Goal: Transaction & Acquisition: Book appointment/travel/reservation

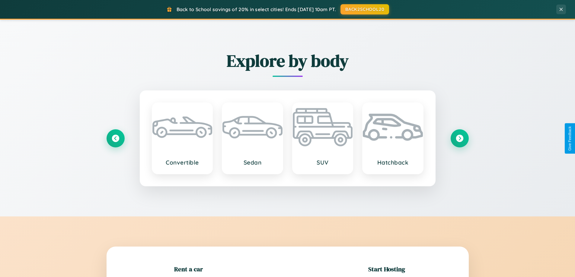
scroll to position [130, 0]
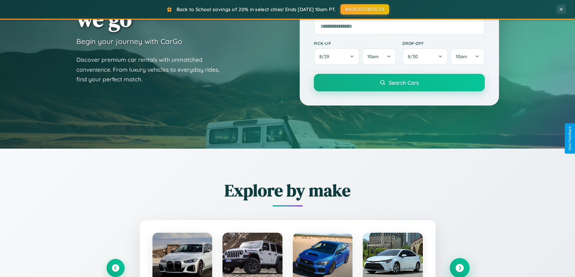
click at [459, 268] on icon at bounding box center [459, 268] width 8 height 8
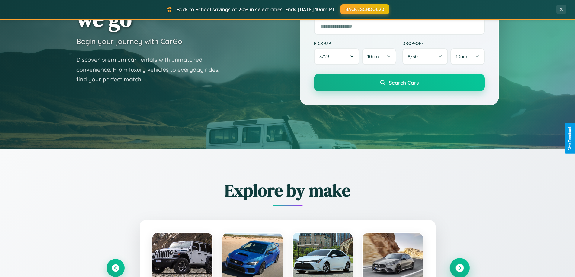
click at [459, 268] on icon at bounding box center [459, 268] width 8 height 8
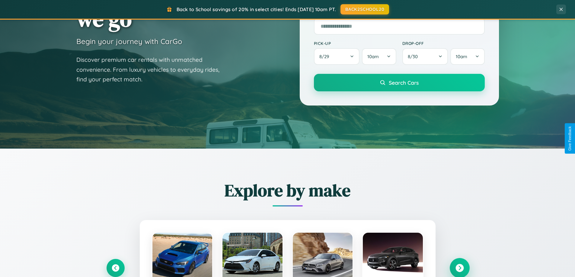
click at [459, 268] on icon at bounding box center [459, 268] width 8 height 8
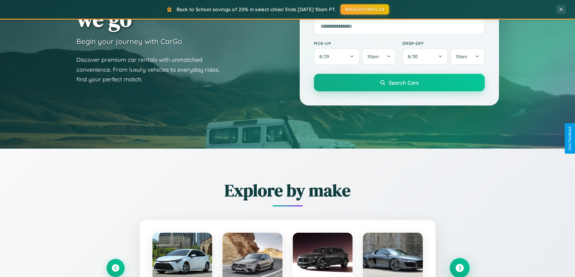
click at [459, 268] on icon at bounding box center [459, 268] width 8 height 8
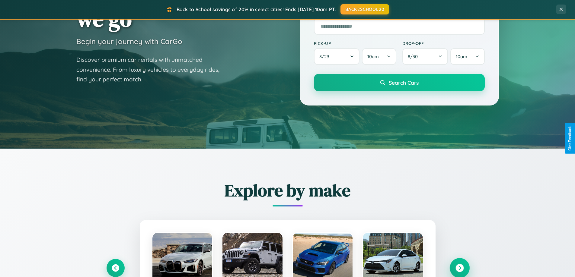
click at [459, 268] on icon at bounding box center [459, 268] width 8 height 8
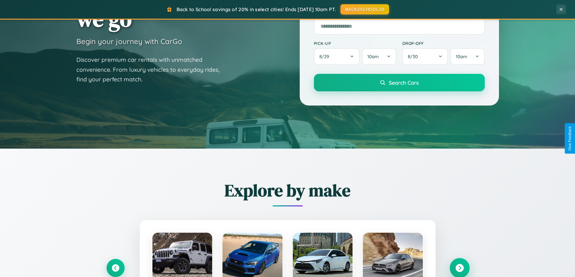
scroll to position [260, 0]
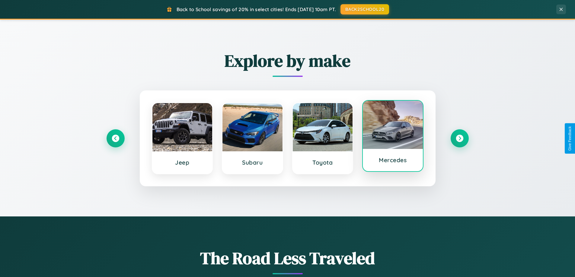
click at [392, 137] on div at bounding box center [393, 125] width 60 height 48
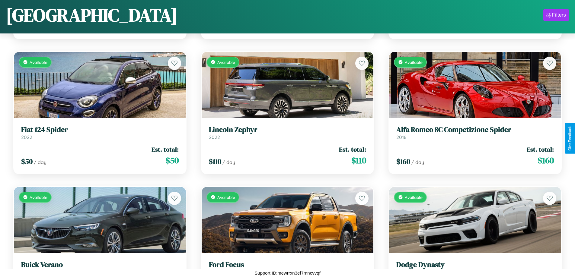
scroll to position [2111, 0]
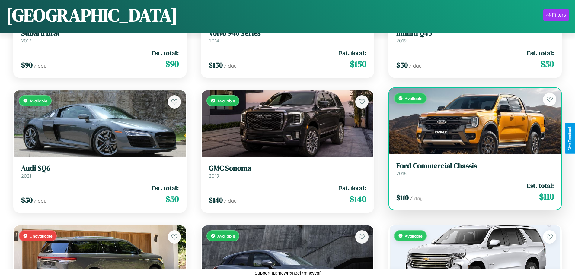
click at [471, 192] on div "$ 110 / day Est. total: $ 110" at bounding box center [474, 191] width 157 height 21
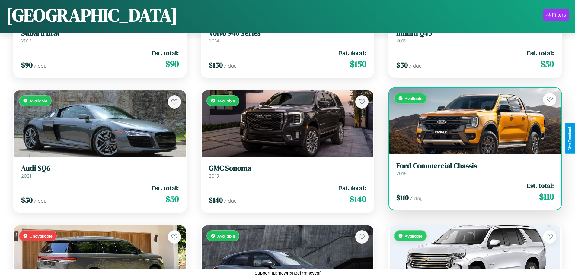
click at [471, 192] on div "$ 110 / day Est. total: $ 110" at bounding box center [474, 191] width 157 height 21
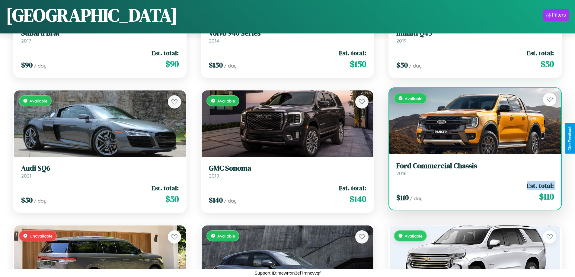
click at [471, 192] on div "$ 110 / day Est. total: $ 110" at bounding box center [474, 191] width 157 height 21
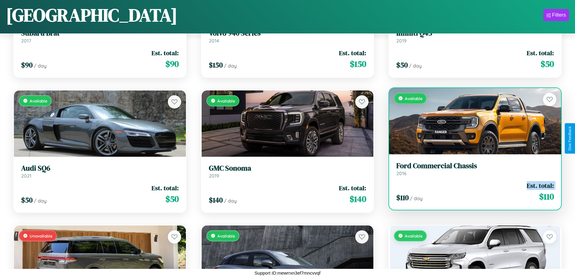
click at [471, 192] on div "$ 110 / day Est. total: $ 110" at bounding box center [474, 191] width 157 height 21
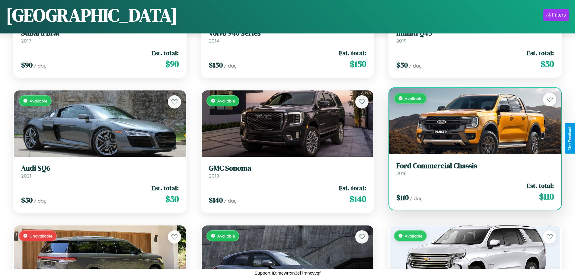
click at [471, 192] on div "$ 110 / day Est. total: $ 110" at bounding box center [474, 191] width 157 height 21
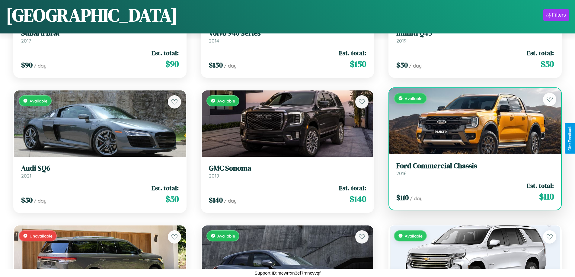
click at [471, 169] on h3 "Ford Commercial Chassis" at bounding box center [474, 166] width 157 height 9
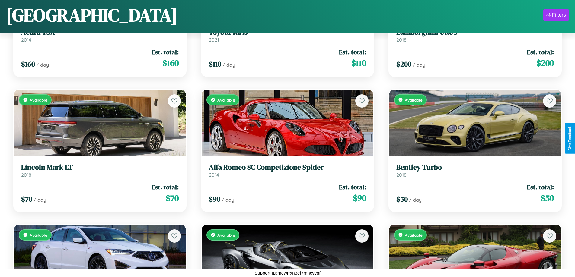
scroll to position [1300, 0]
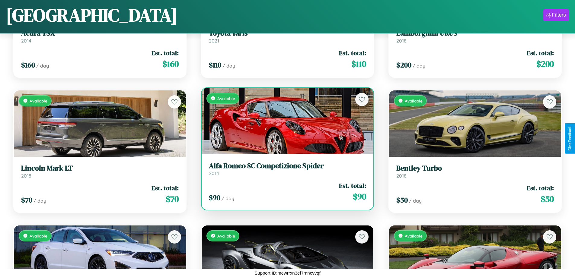
click at [285, 169] on h3 "Alfa Romeo 8C Competizione Spider" at bounding box center [287, 166] width 157 height 9
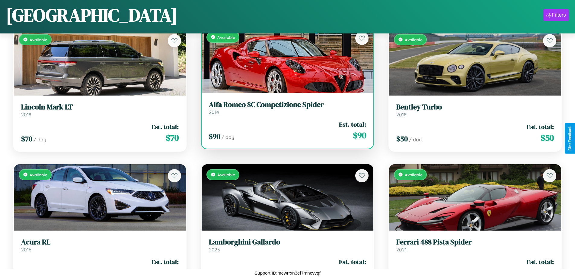
scroll to position [1435, 0]
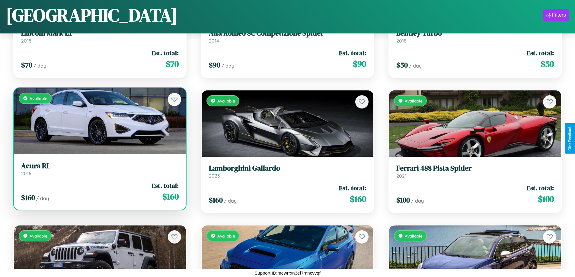
click at [99, 170] on link "Acura RL 2016" at bounding box center [99, 169] width 157 height 15
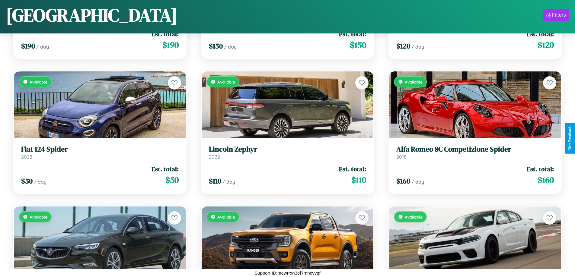
scroll to position [760, 0]
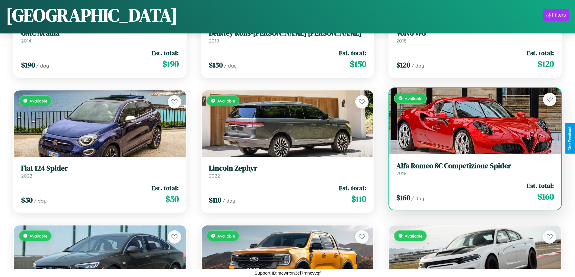
click at [471, 192] on div "$ 160 / day Est. total: $ 160" at bounding box center [474, 191] width 157 height 21
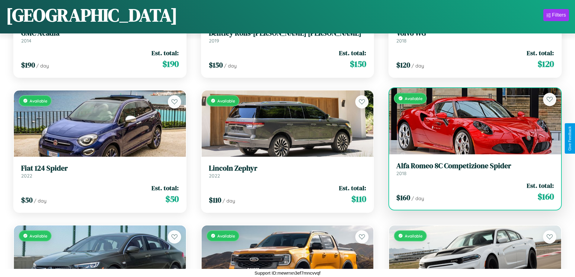
click at [471, 192] on div "$ 160 / day Est. total: $ 160" at bounding box center [474, 191] width 157 height 21
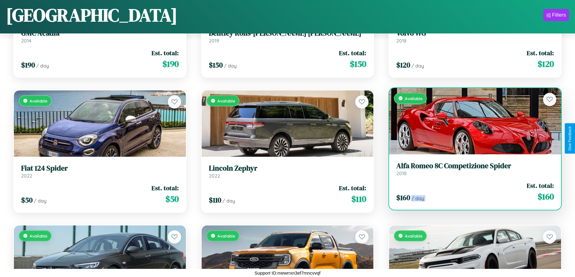
click at [471, 192] on div "$ 160 / day Est. total: $ 160" at bounding box center [474, 191] width 157 height 21
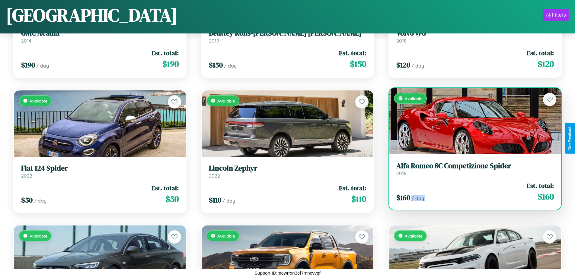
click at [471, 192] on div "$ 160 / day Est. total: $ 160" at bounding box center [474, 191] width 157 height 21
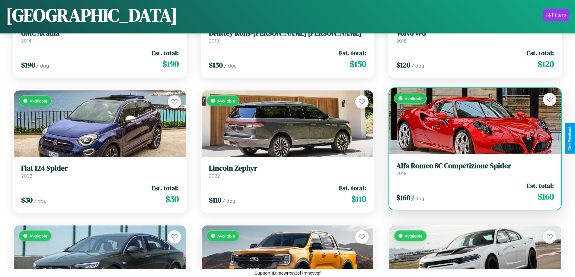
click at [471, 192] on div "$ 160 / day Est. total: $ 160" at bounding box center [474, 191] width 157 height 21
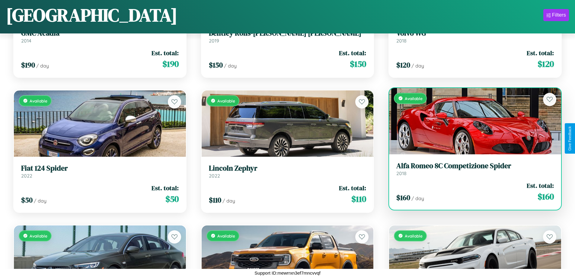
click at [471, 169] on h3 "Alfa Romeo 8C Competizione Spider" at bounding box center [474, 166] width 157 height 9
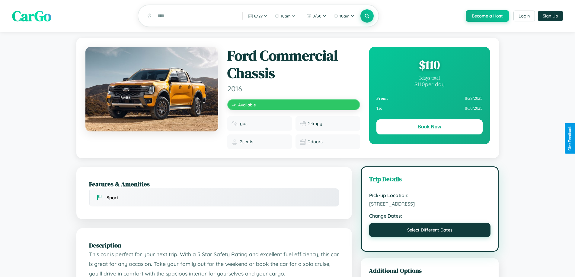
click at [429, 231] on button "Select Different Dates" at bounding box center [430, 230] width 122 height 14
select select "*"
select select "****"
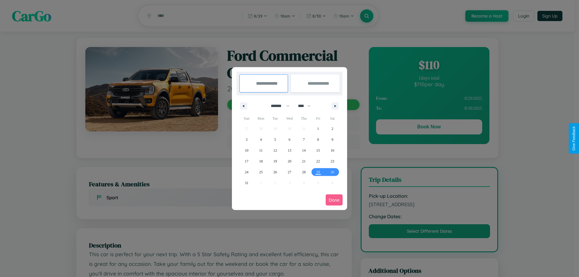
drag, startPoint x: 277, startPoint y: 106, endPoint x: 290, endPoint y: 121, distance: 19.3
click at [277, 106] on select "******* ******** ***** ***** *** **** **** ****** ********* ******* ******** **…" at bounding box center [279, 106] width 26 height 10
select select "*"
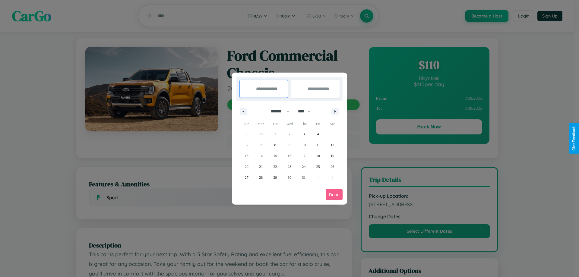
click at [307, 111] on select "**** **** **** **** **** **** **** **** **** **** **** **** **** **** **** ****…" at bounding box center [304, 111] width 18 height 10
select select "****"
click at [332, 156] on span "18" at bounding box center [333, 156] width 4 height 11
type input "**********"
click at [318, 166] on span "24" at bounding box center [318, 166] width 4 height 11
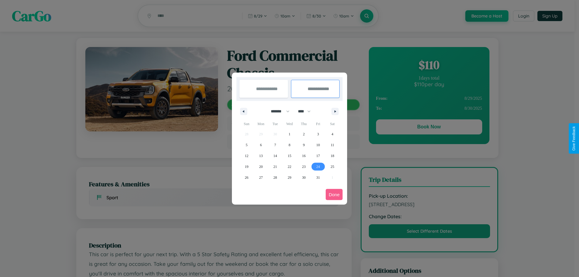
type input "**********"
click at [334, 195] on button "Done" at bounding box center [334, 194] width 17 height 11
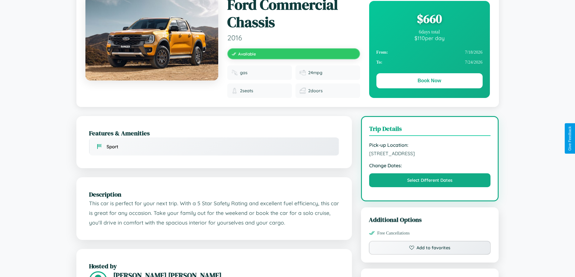
scroll to position [203, 0]
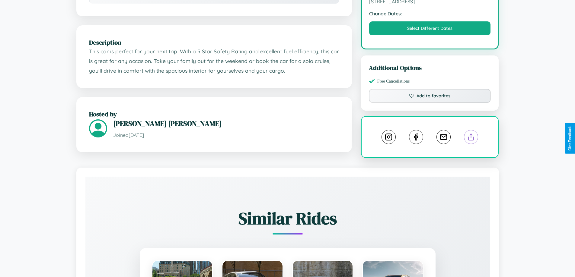
click at [471, 138] on line at bounding box center [471, 136] width 0 height 4
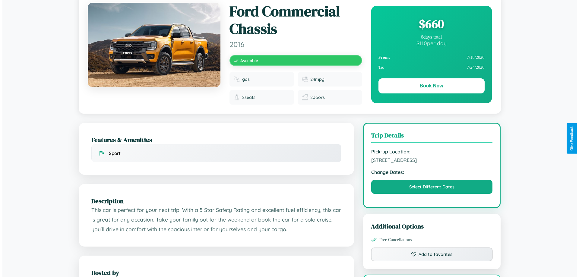
scroll to position [0, 0]
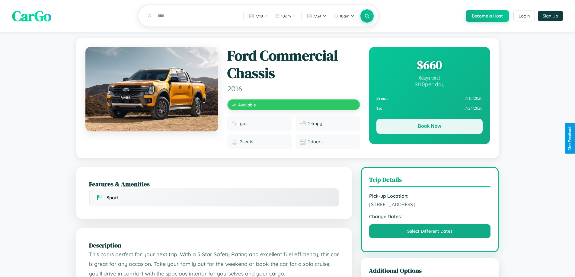
click at [429, 128] on button "Book Now" at bounding box center [429, 126] width 106 height 15
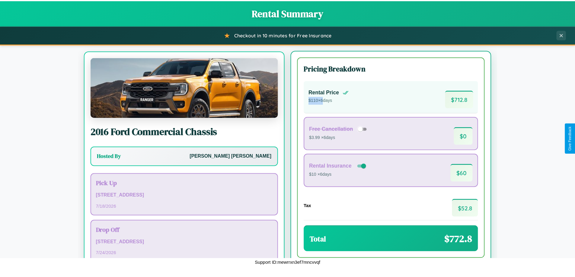
scroll to position [28, 0]
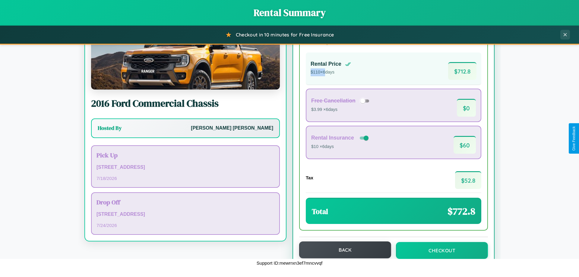
click at [342, 250] on button "Back" at bounding box center [345, 250] width 92 height 17
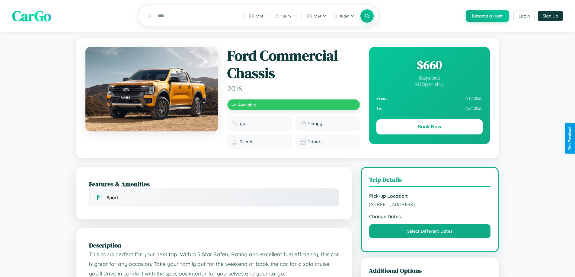
click at [429, 66] on div "$ 660" at bounding box center [429, 65] width 106 height 16
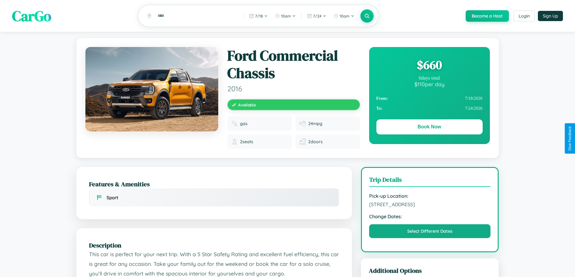
click at [429, 66] on div "$ 660" at bounding box center [429, 65] width 106 height 16
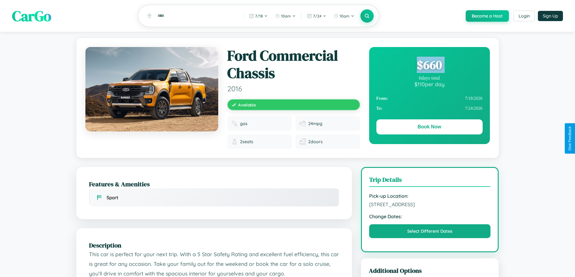
click at [429, 66] on div "$ 660" at bounding box center [429, 65] width 106 height 16
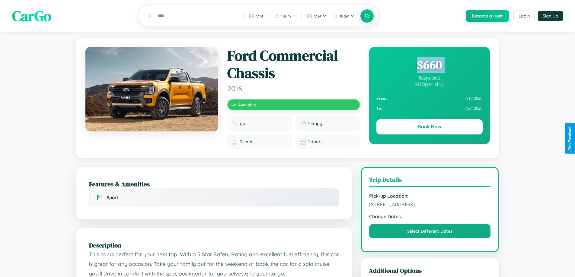
click at [429, 66] on div "$ 660" at bounding box center [429, 65] width 106 height 16
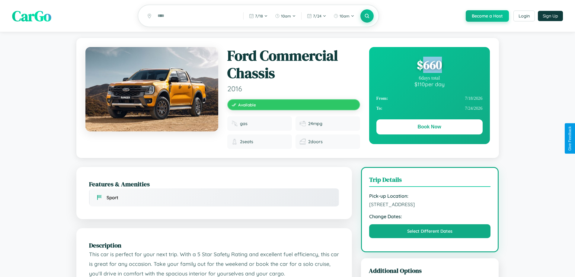
click at [429, 66] on div "$ 660" at bounding box center [429, 65] width 106 height 16
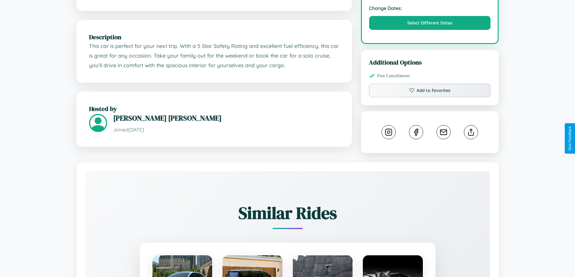
scroll to position [341, 0]
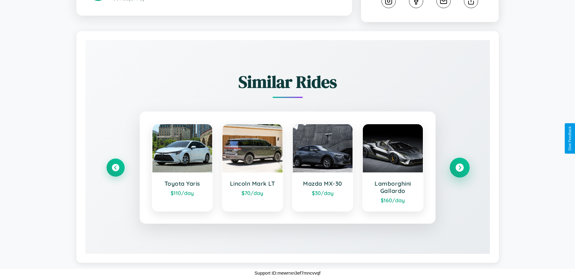
click at [459, 168] on icon at bounding box center [459, 168] width 8 height 8
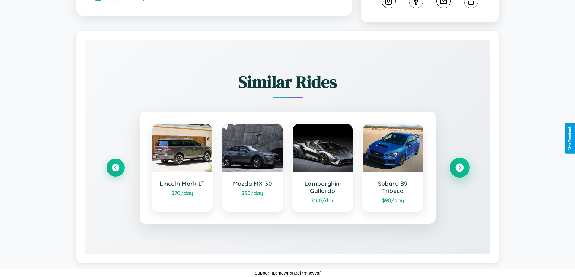
click at [459, 168] on icon at bounding box center [459, 168] width 8 height 8
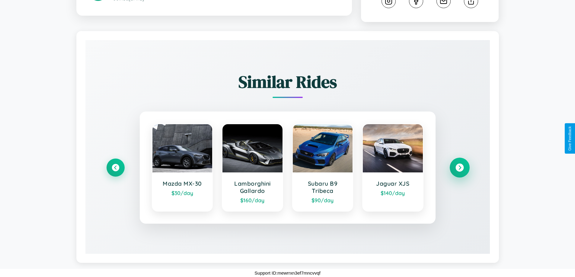
click at [459, 168] on icon at bounding box center [459, 168] width 8 height 8
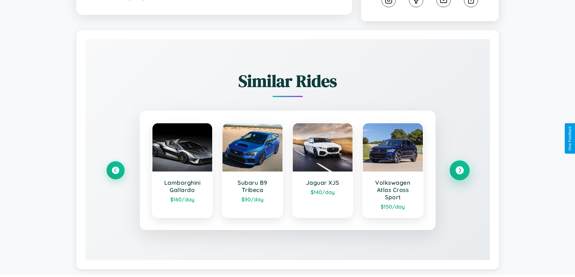
click at [459, 171] on icon at bounding box center [459, 170] width 8 height 8
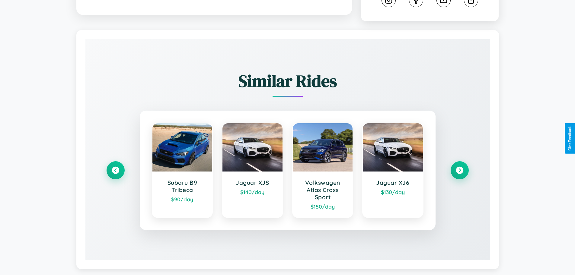
scroll to position [0, 0]
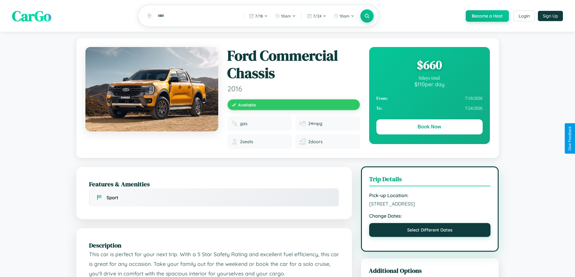
click at [429, 231] on button "Select Different Dates" at bounding box center [430, 230] width 122 height 14
select select "*"
select select "****"
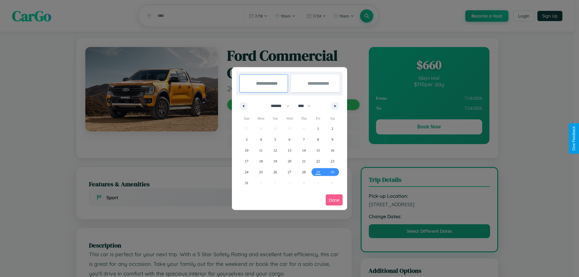
click at [277, 106] on select "******* ******** ***** ***** *** **** **** ****** ********* ******* ******** **…" at bounding box center [279, 106] width 26 height 10
select select "*"
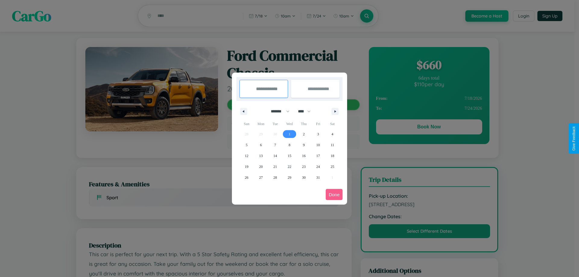
click at [289, 134] on span "1" at bounding box center [290, 134] width 2 height 11
type input "**********"
click at [332, 134] on span "4" at bounding box center [332, 134] width 2 height 11
type input "**********"
click at [334, 195] on button "Done" at bounding box center [334, 194] width 17 height 11
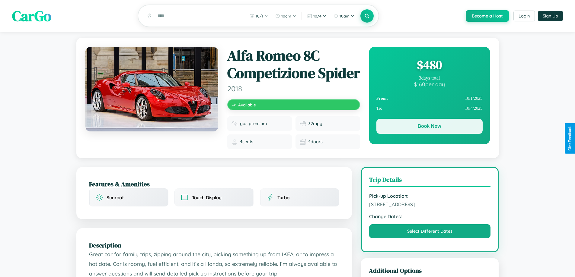
click at [429, 127] on button "Book Now" at bounding box center [429, 126] width 106 height 15
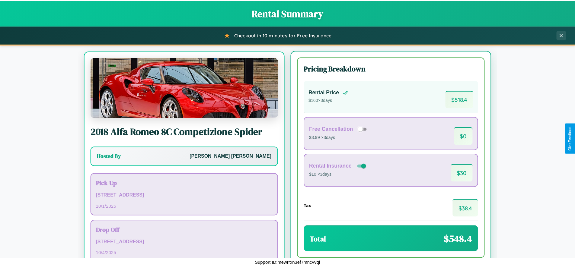
scroll to position [28, 0]
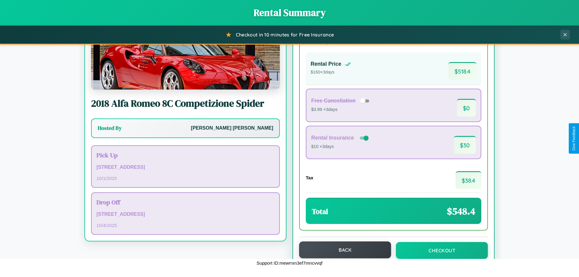
click at [342, 250] on button "Back" at bounding box center [345, 250] width 92 height 17
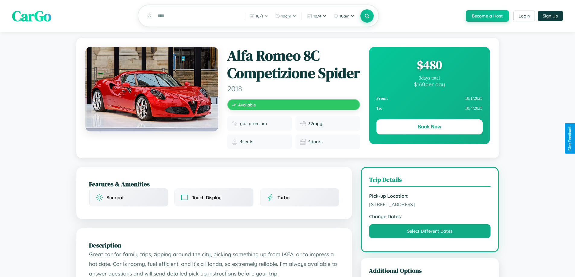
click at [429, 66] on div "$ 480" at bounding box center [429, 65] width 106 height 16
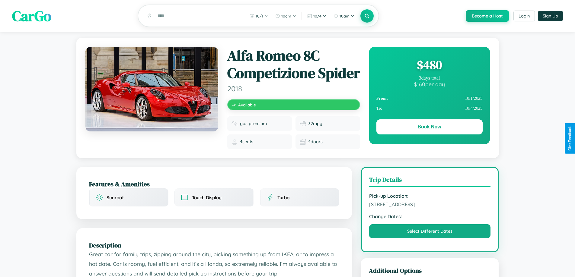
click at [429, 66] on div "$ 480" at bounding box center [429, 65] width 106 height 16
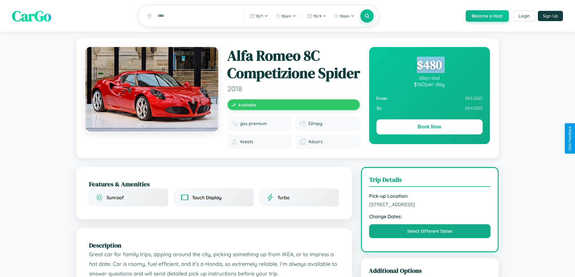
click at [429, 66] on div "$ 480" at bounding box center [429, 65] width 106 height 16
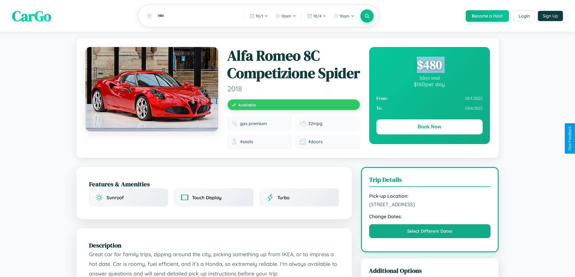
click at [429, 66] on div "$ 480" at bounding box center [429, 65] width 106 height 16
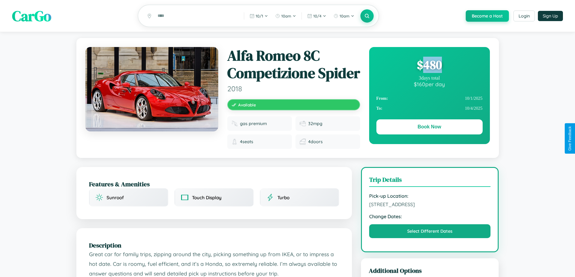
click at [429, 66] on div "$ 480" at bounding box center [429, 65] width 106 height 16
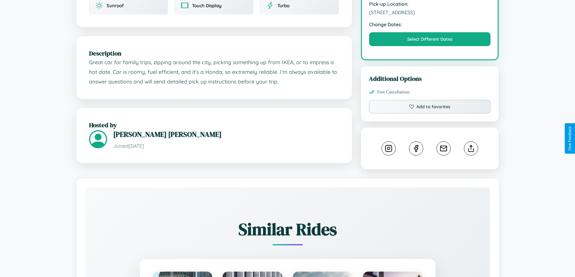
scroll to position [351, 0]
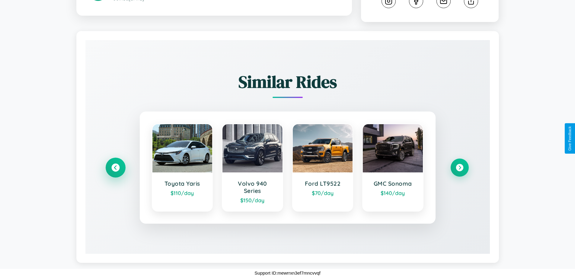
click at [115, 171] on icon at bounding box center [115, 168] width 8 height 8
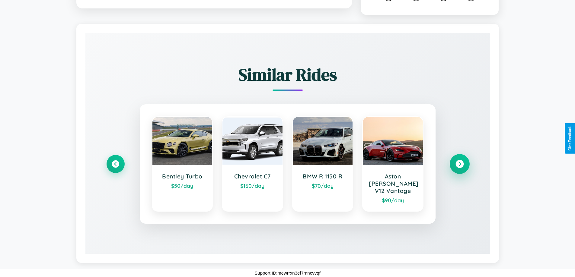
click at [459, 168] on icon at bounding box center [459, 164] width 8 height 8
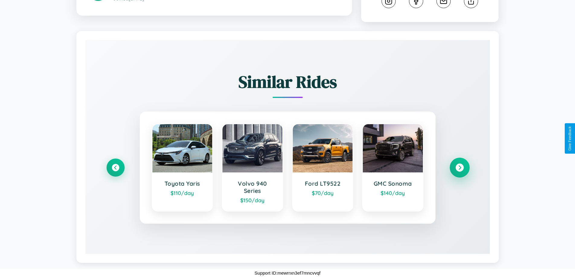
click at [459, 171] on icon at bounding box center [459, 168] width 8 height 8
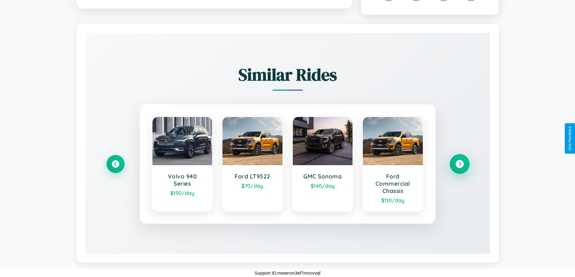
click at [459, 168] on icon at bounding box center [459, 164] width 8 height 8
